Goal: Information Seeking & Learning: Learn about a topic

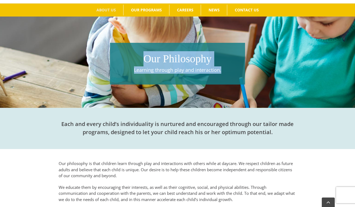
scroll to position [74, 0]
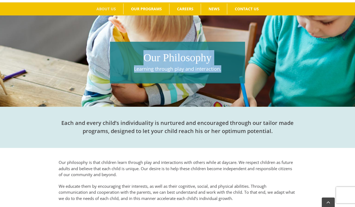
click at [221, 69] on p "Learning through play and interaction." at bounding box center [178, 68] width 130 height 7
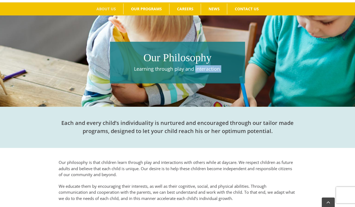
drag, startPoint x: 220, startPoint y: 70, endPoint x: 195, endPoint y: 70, distance: 25.7
click at [195, 70] on p "Learning through play and interaction." at bounding box center [178, 68] width 130 height 7
copy p "interaction."
click at [226, 74] on div "Our Philosophy Learning through play and interaction." at bounding box center [177, 63] width 135 height 42
click at [224, 70] on p "Learning through play and interaction." at bounding box center [178, 68] width 130 height 7
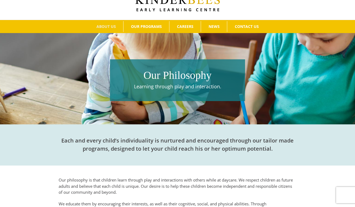
scroll to position [63, 0]
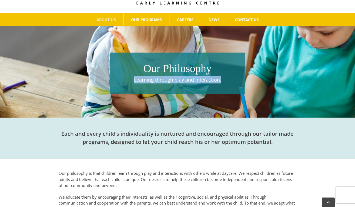
drag, startPoint x: 226, startPoint y: 82, endPoint x: 128, endPoint y: 79, distance: 98.8
click at [128, 79] on p "Learning through play and interaction." at bounding box center [178, 79] width 130 height 7
copy p "Learning through play and interaction."
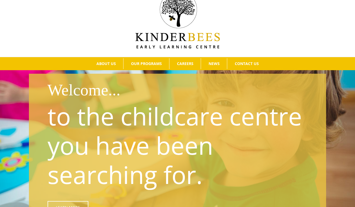
scroll to position [19, 0]
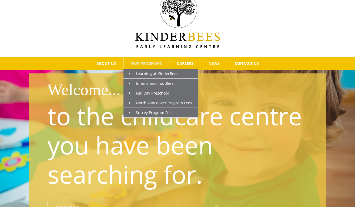
click at [147, 63] on span "OUR PROGRAMS" at bounding box center [146, 63] width 31 height 4
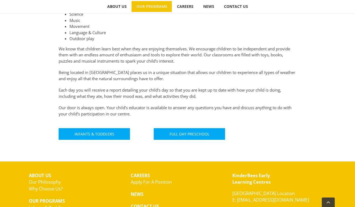
scroll to position [283, 0]
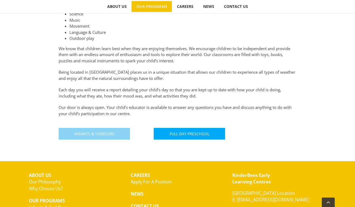
click at [102, 133] on span "Infants & Toddlers" at bounding box center [95, 133] width 40 height 5
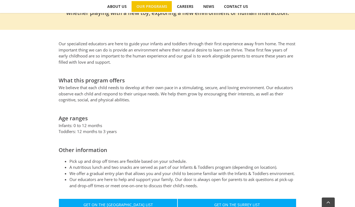
scroll to position [197, 0]
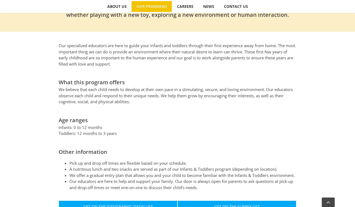
drag, startPoint x: 56, startPoint y: 111, endPoint x: 123, endPoint y: 128, distance: 69.3
click at [123, 129] on div "Our specialized educators are here to guide your infants and toddlers through t…" at bounding box center [178, 132] width 298 height 181
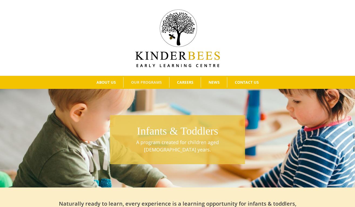
scroll to position [0, 0]
